Goal: Check status

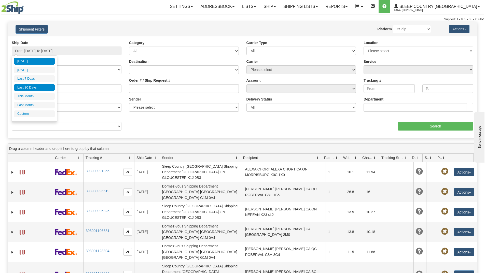
click at [33, 89] on li "Last 30 Days" at bounding box center [34, 87] width 41 height 7
type input "From [DATE] To [DATE]"
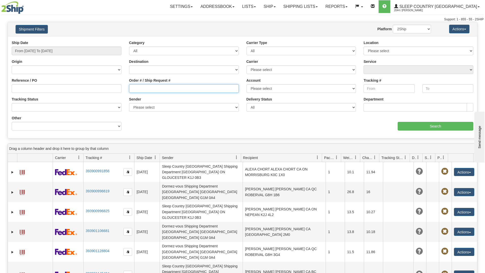
click at [136, 88] on input "Order # / Ship Request #" at bounding box center [184, 88] width 110 height 9
paste input "9000I074873"
type input "9000I074873"
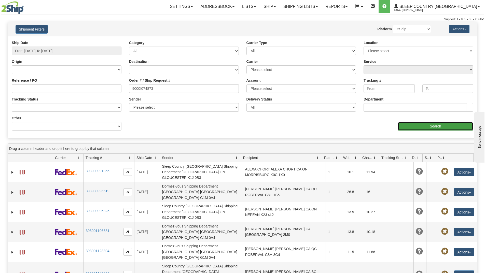
click at [405, 126] on input "Search" at bounding box center [436, 126] width 76 height 9
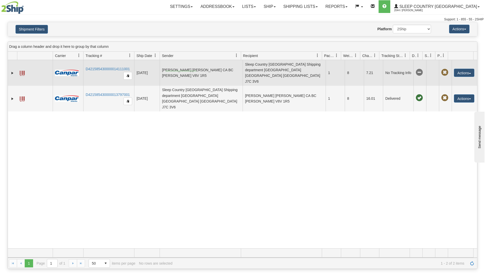
drag, startPoint x: 196, startPoint y: 71, endPoint x: 171, endPoint y: 74, distance: 25.7
click at [166, 71] on td "[PERSON_NAME] [PERSON_NAME] CA BC [PERSON_NAME] V8V 1R5" at bounding box center [201, 73] width 83 height 26
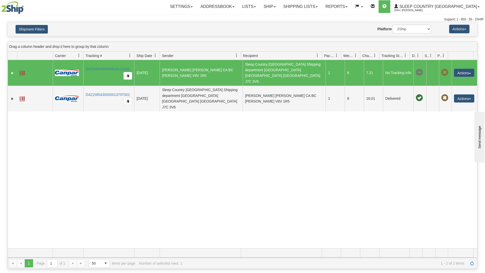
click at [175, 207] on div "31645941 2044 D421585430000014111001 [DATE] [DATE] 12:28:05 PM [PERSON_NAME] [P…" at bounding box center [242, 154] width 469 height 188
